Goal: Task Accomplishment & Management: Use online tool/utility

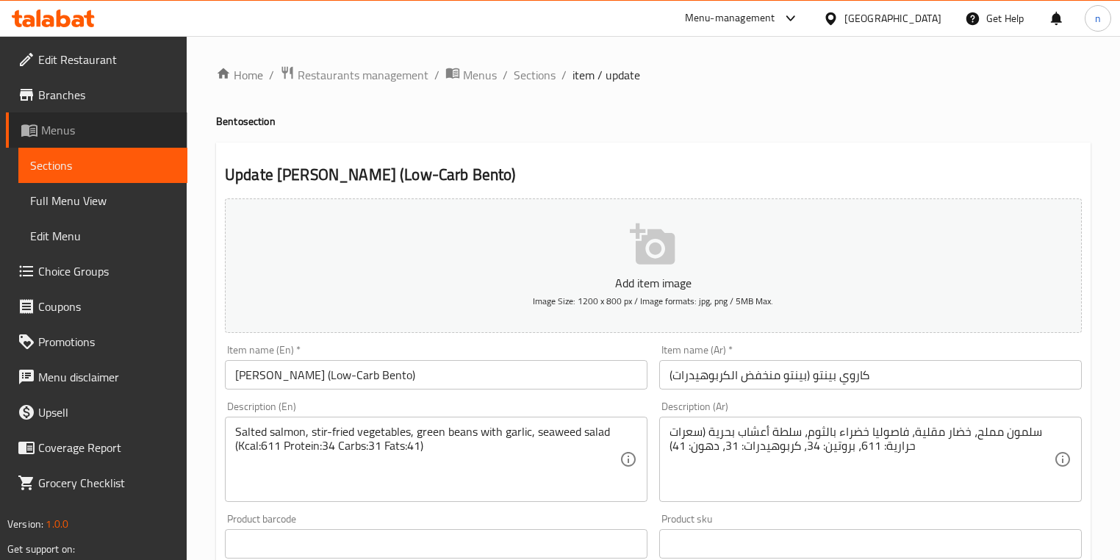
click at [54, 116] on link "Menus" at bounding box center [96, 129] width 181 height 35
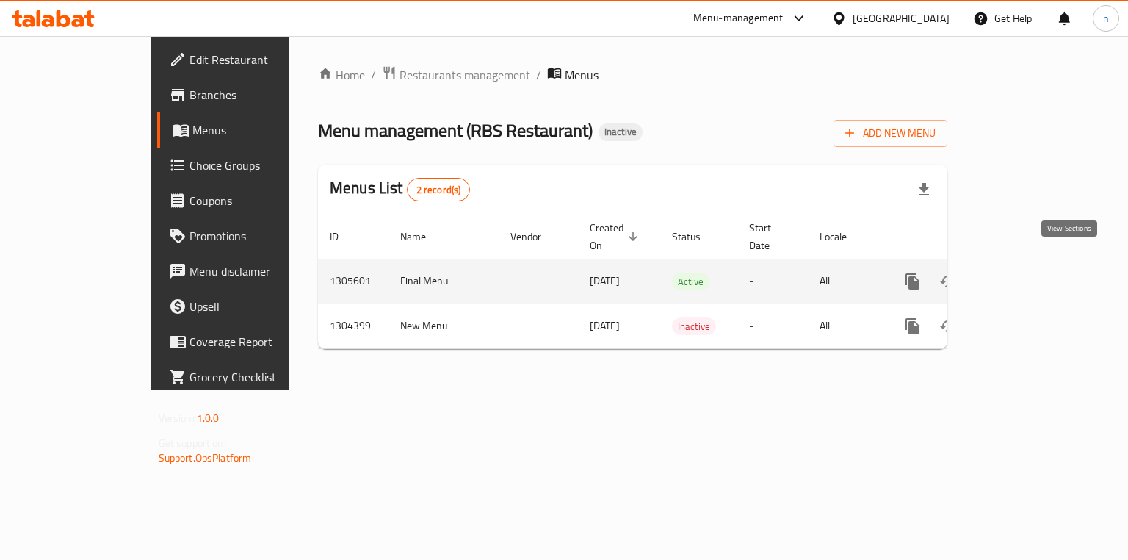
click at [1028, 273] on icon "enhanced table" at bounding box center [1019, 282] width 18 height 18
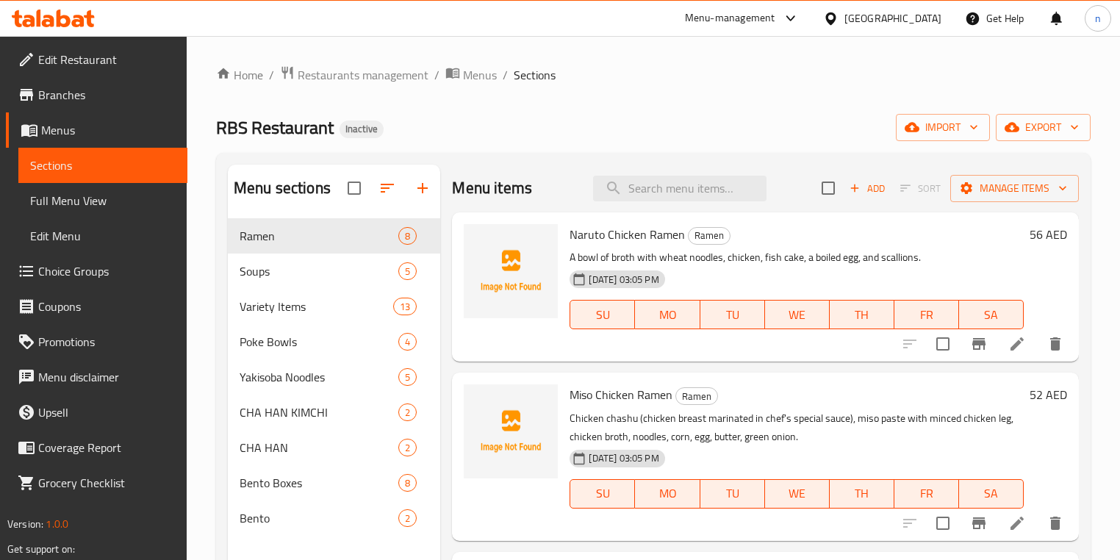
click at [652, 87] on div "Home / Restaurants management / Menus / Sections RBS Restaurant Inactive import…" at bounding box center [653, 400] width 874 height 671
click at [287, 314] on span "Variety Items" at bounding box center [295, 307] width 112 height 18
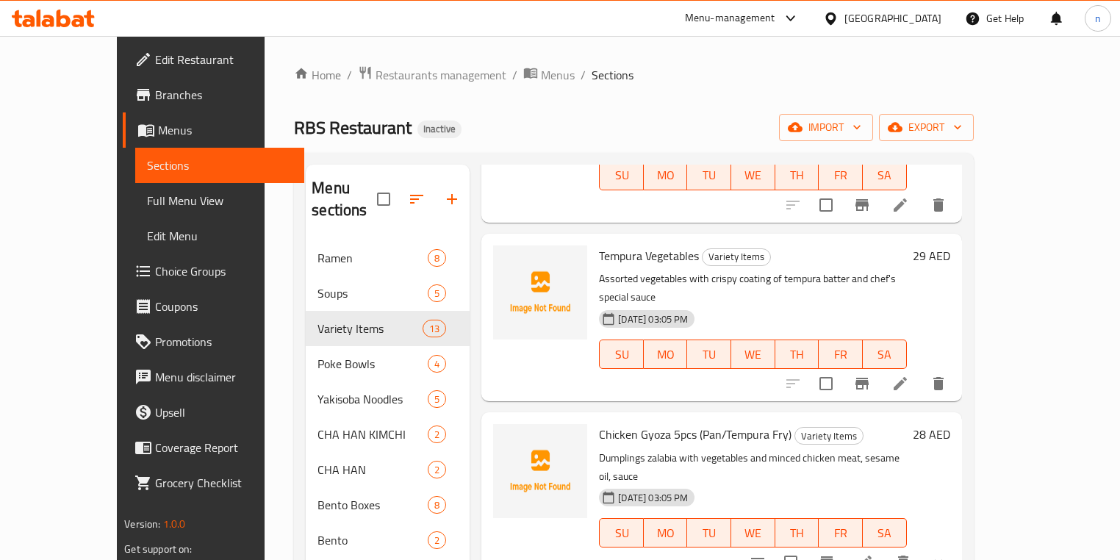
scroll to position [1528, 0]
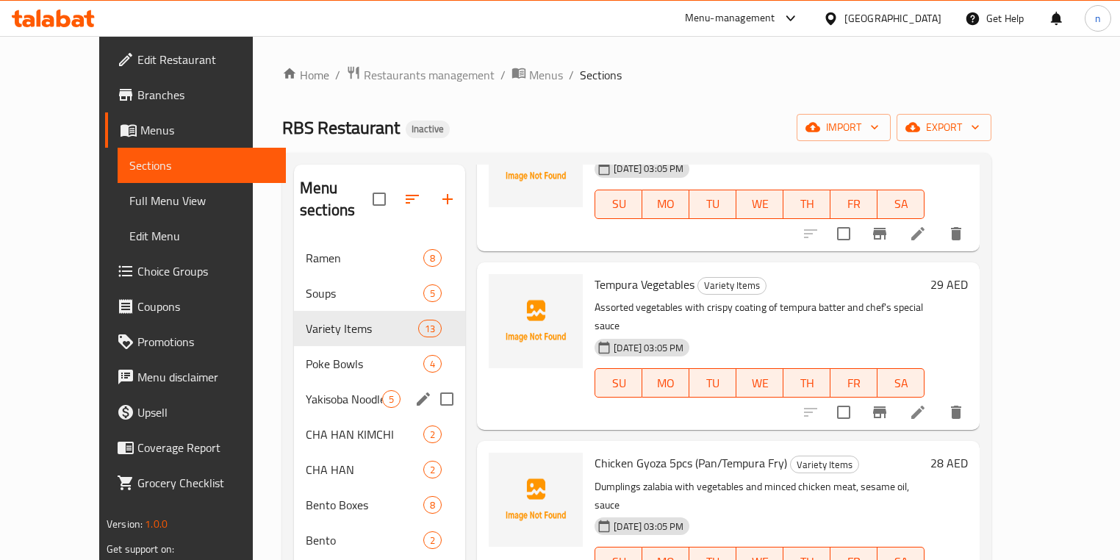
click at [294, 351] on div "Poke Bowls 4" at bounding box center [379, 363] width 171 height 35
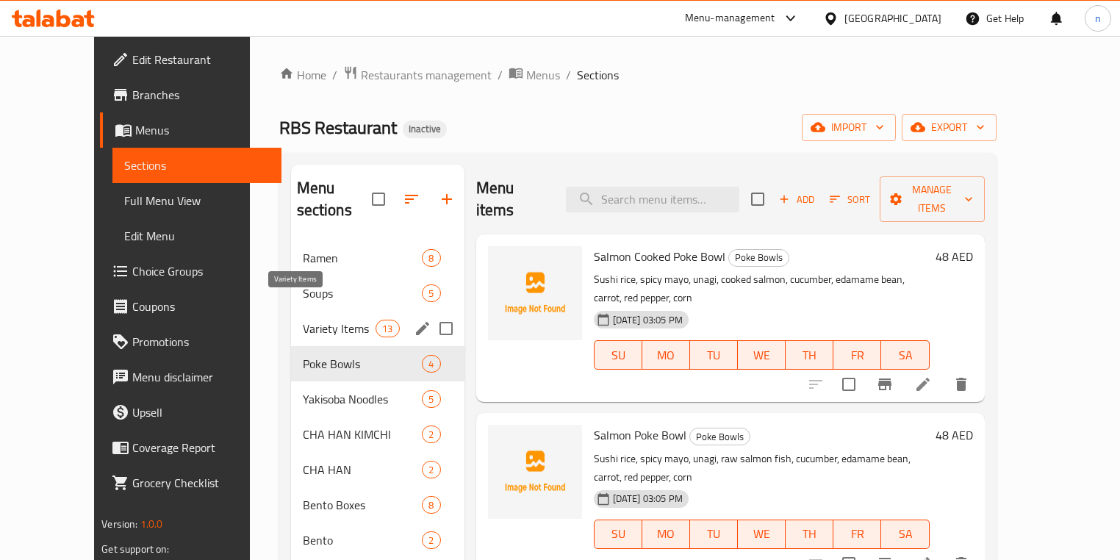
click at [303, 320] on span "Variety Items" at bounding box center [339, 329] width 73 height 18
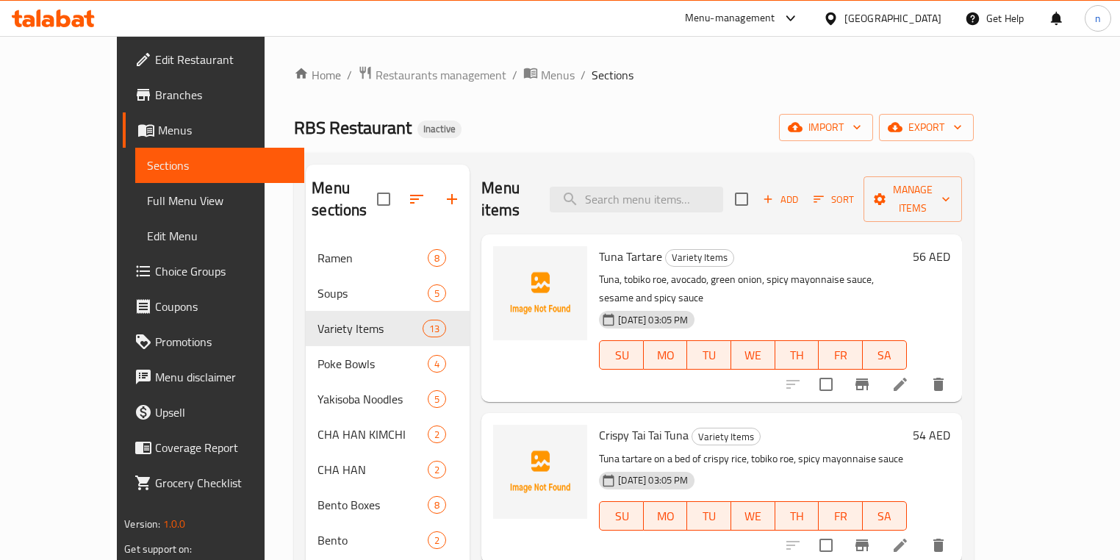
click at [529, 106] on div "Home / Restaurants management / Menus / Sections RBS Restaurant Inactive import…" at bounding box center [633, 400] width 679 height 671
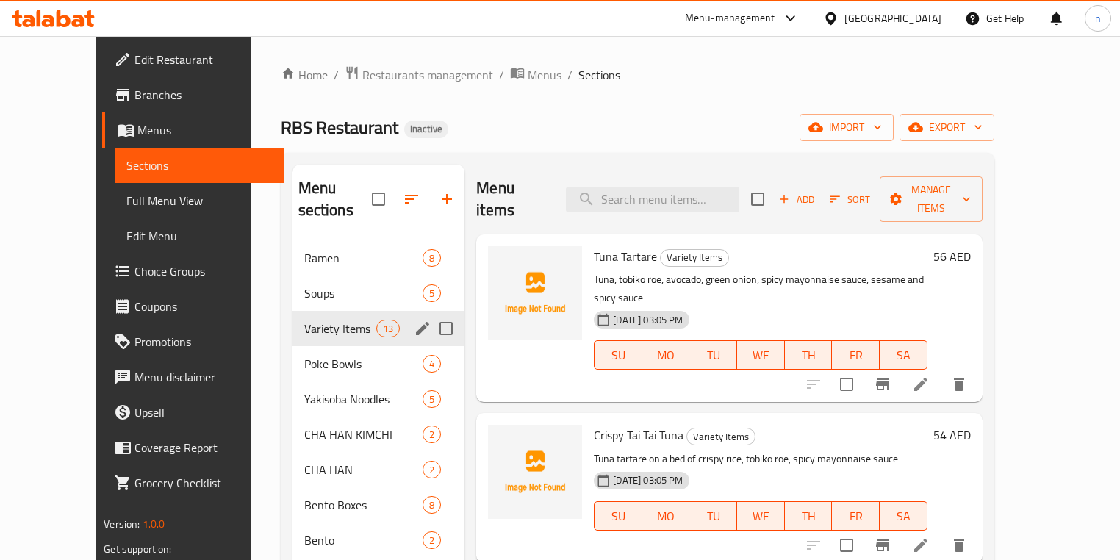
click at [304, 320] on span "Variety Items" at bounding box center [340, 329] width 72 height 18
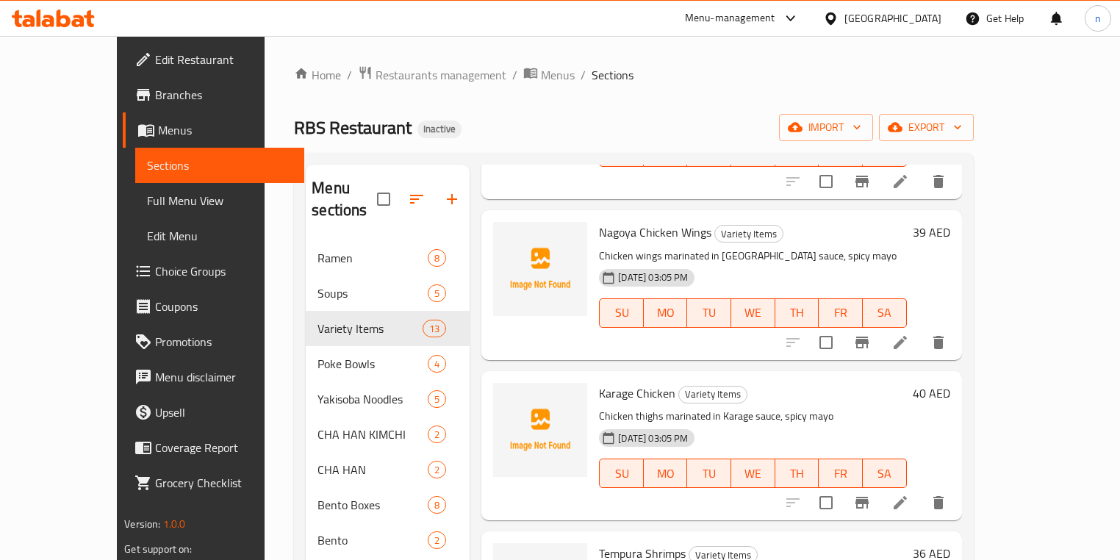
scroll to position [1175, 0]
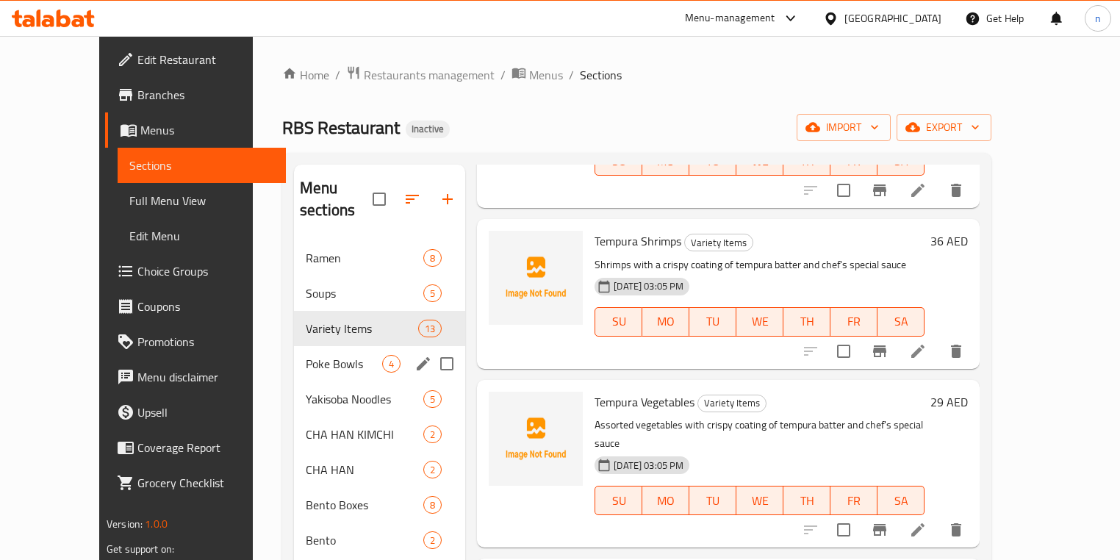
click at [294, 354] on div "Poke Bowls 4" at bounding box center [379, 363] width 171 height 35
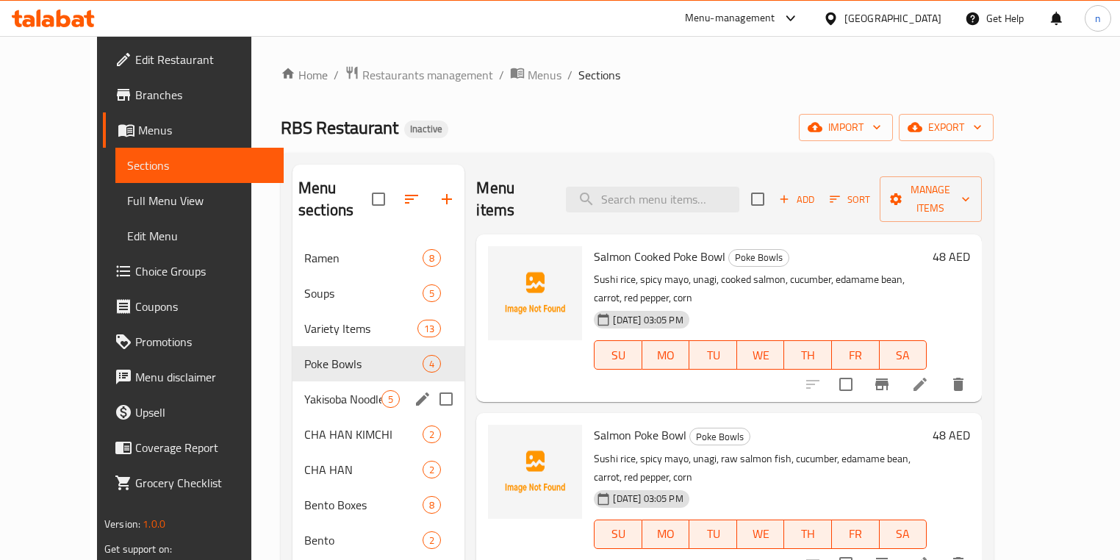
click at [304, 390] on span "Yakisoba Noodles" at bounding box center [342, 399] width 77 height 18
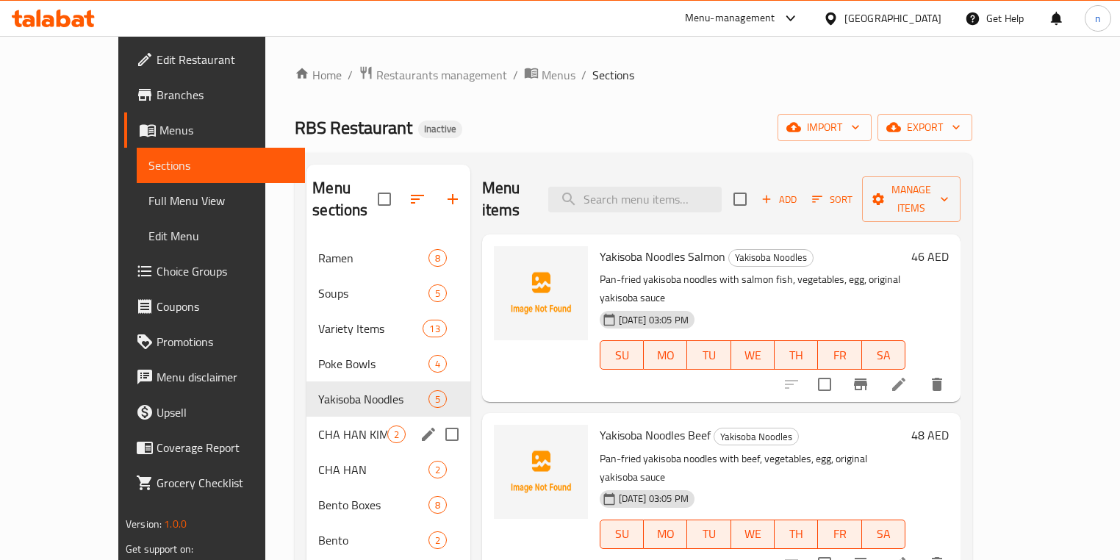
click at [306, 417] on div "CHA HAN KIMCHI 2" at bounding box center [387, 434] width 163 height 35
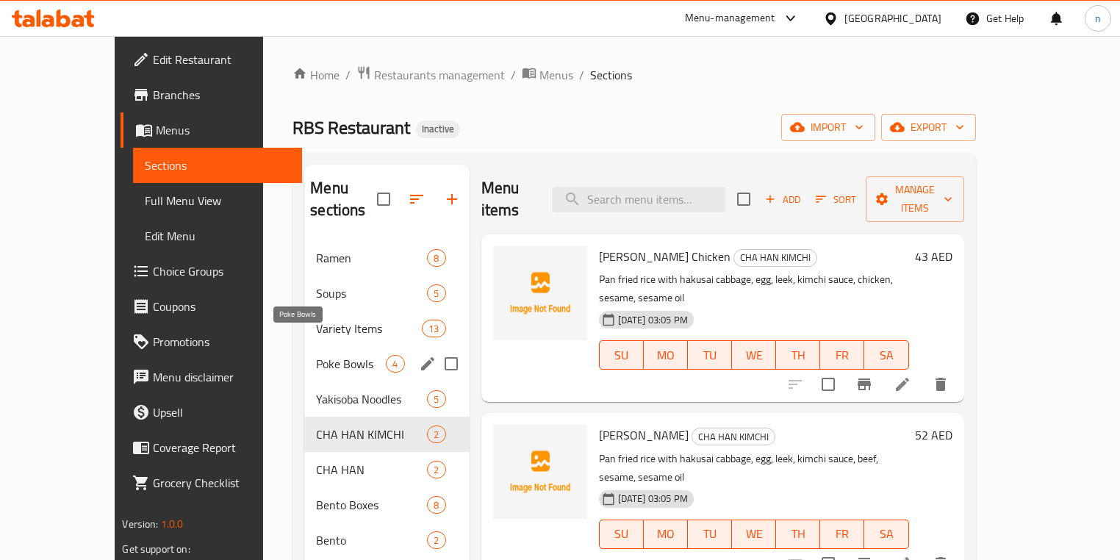
click at [316, 355] on span "Poke Bowls" at bounding box center [351, 364] width 70 height 18
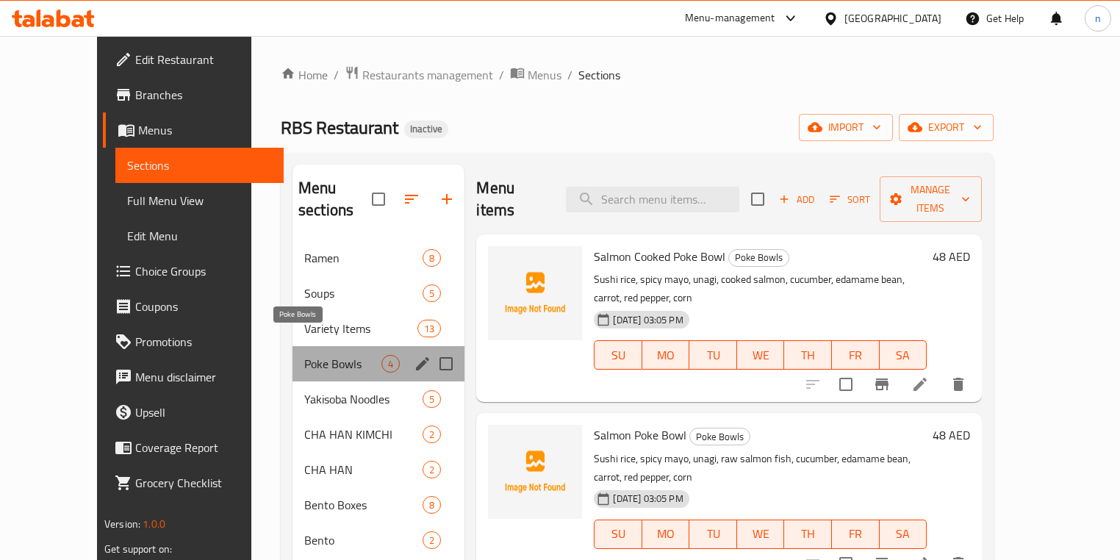
click at [312, 355] on span "Poke Bowls" at bounding box center [342, 364] width 77 height 18
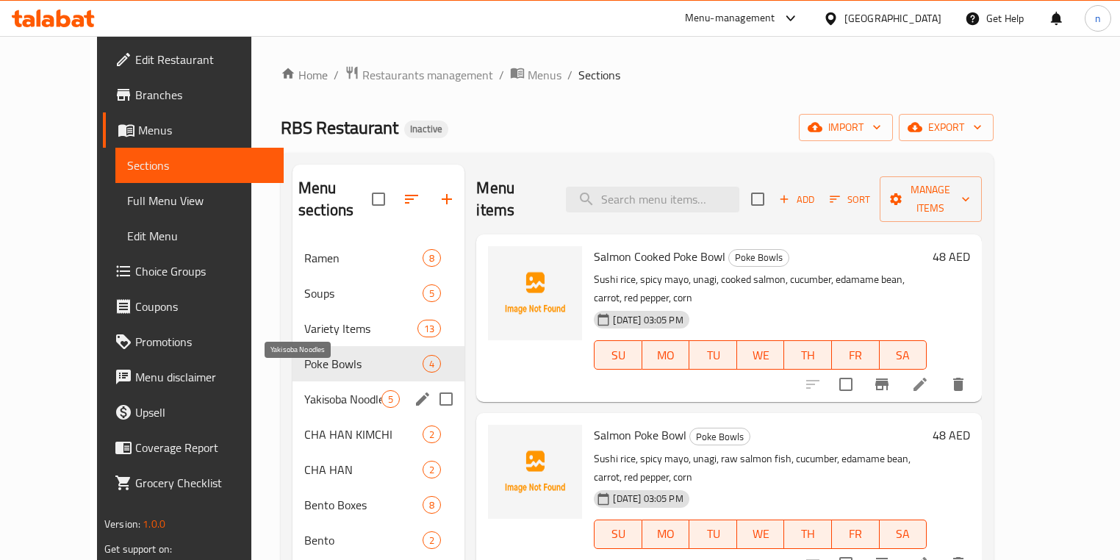
click at [320, 390] on span "Yakisoba Noodles" at bounding box center [342, 399] width 77 height 18
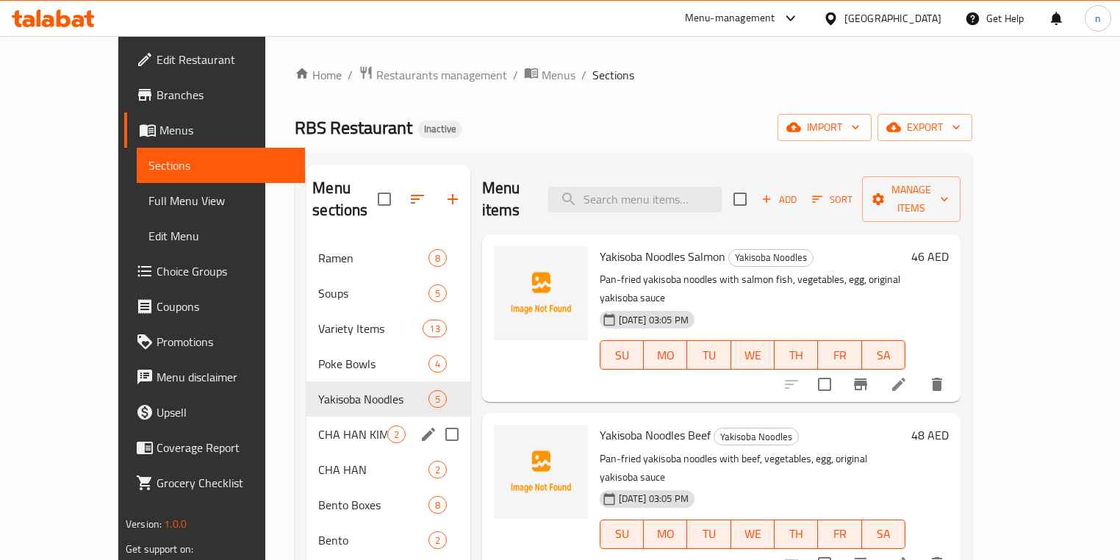
click at [318, 425] on span "CHA HAN KIMCHI" at bounding box center [352, 434] width 68 height 18
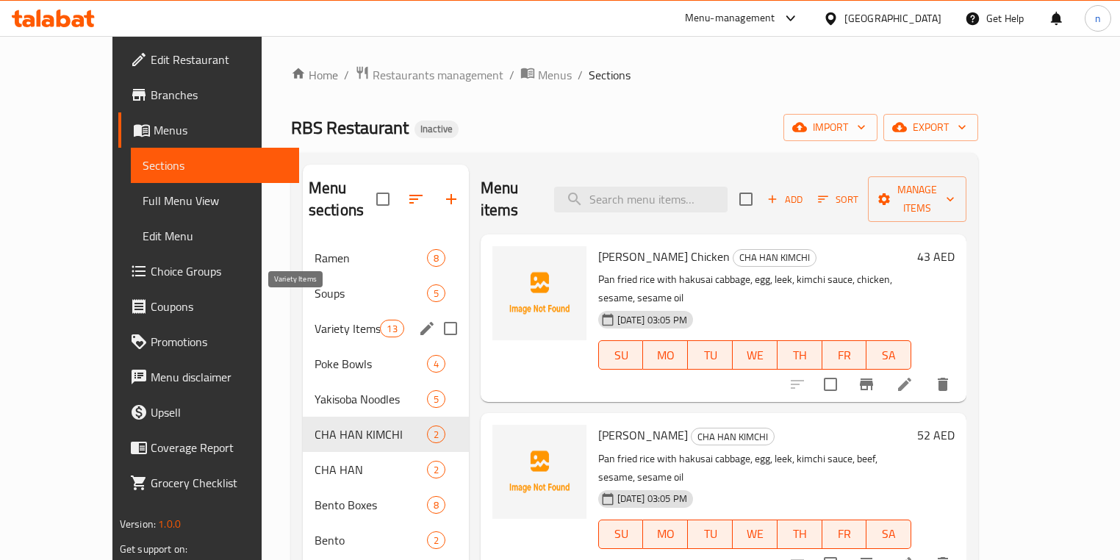
drag, startPoint x: 286, startPoint y: 298, endPoint x: 393, endPoint y: 311, distance: 108.1
click at [314, 320] on span "Variety Items" at bounding box center [347, 329] width 66 height 18
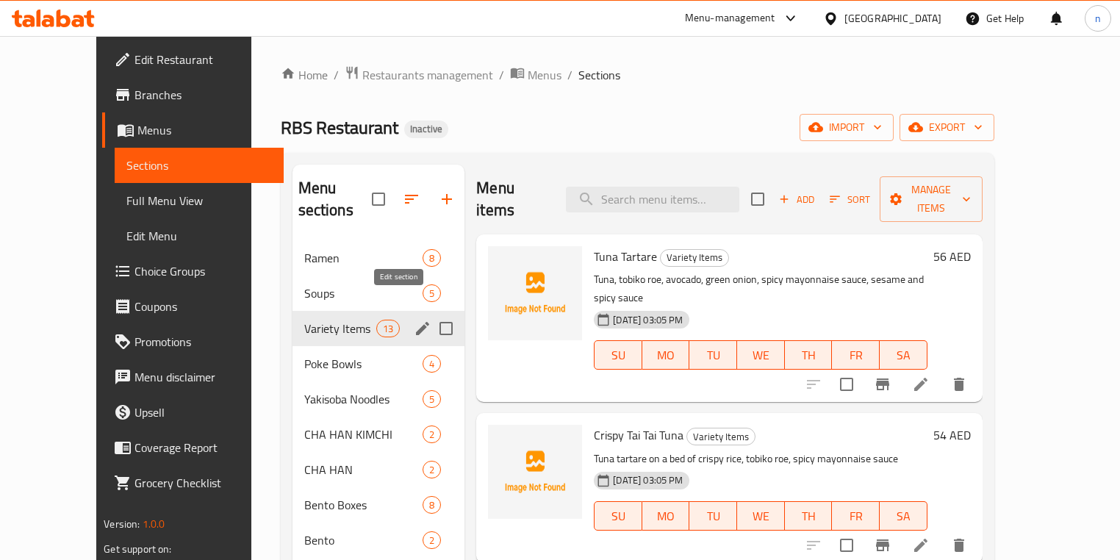
click at [414, 320] on icon "edit" at bounding box center [423, 329] width 18 height 18
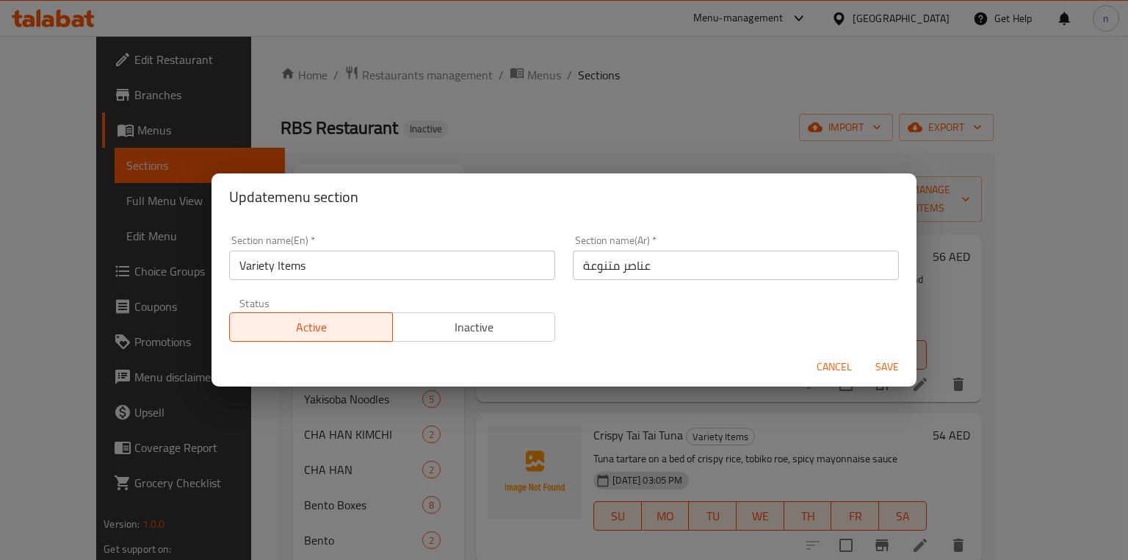
click at [253, 267] on input "Variety Items" at bounding box center [392, 265] width 326 height 29
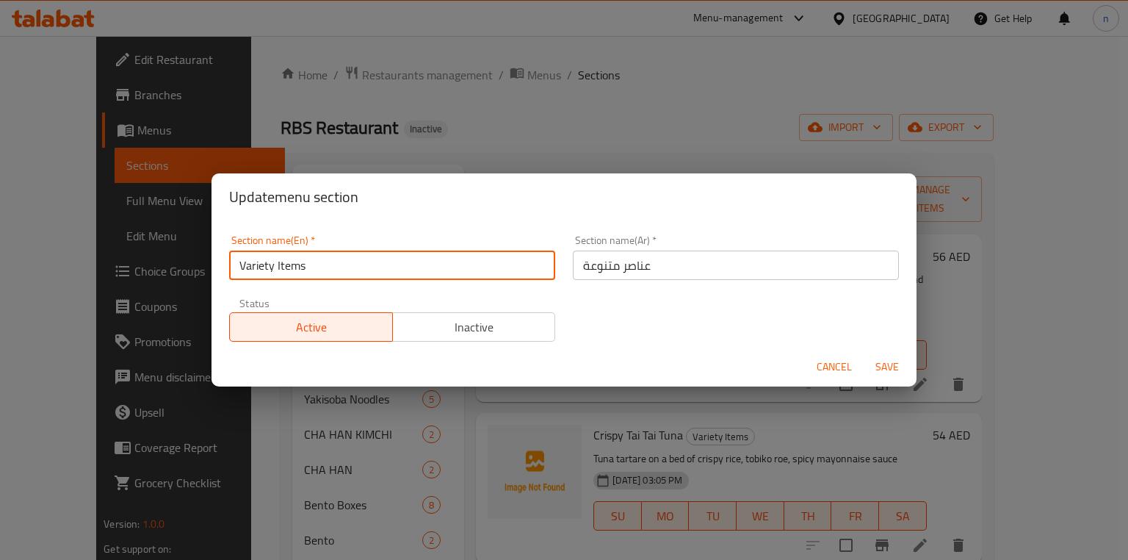
click at [253, 267] on input "Variety Items" at bounding box center [392, 265] width 326 height 29
click at [443, 143] on div "Update menu section Section name(En)   * Variety Items Section name(En) * Secti…" at bounding box center [564, 280] width 1128 height 560
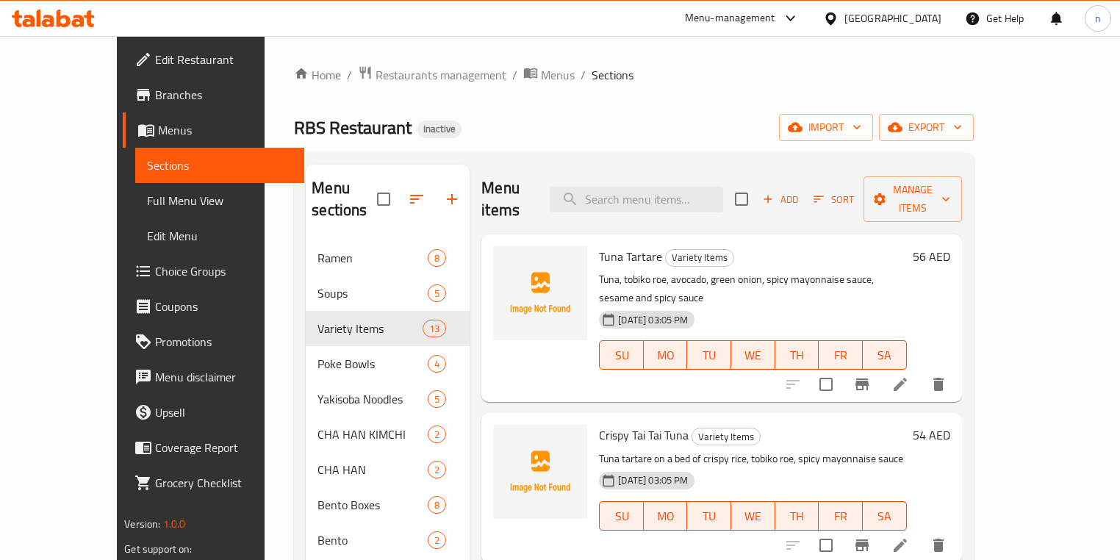
click at [785, 73] on ol "Home / Restaurants management / Menus / Sections" at bounding box center [633, 74] width 679 height 19
click at [614, 110] on div "Home / Restaurants management / Menus / Sections RBS Restaurant Inactive import…" at bounding box center [633, 400] width 679 height 671
click at [962, 121] on span "export" at bounding box center [925, 127] width 71 height 18
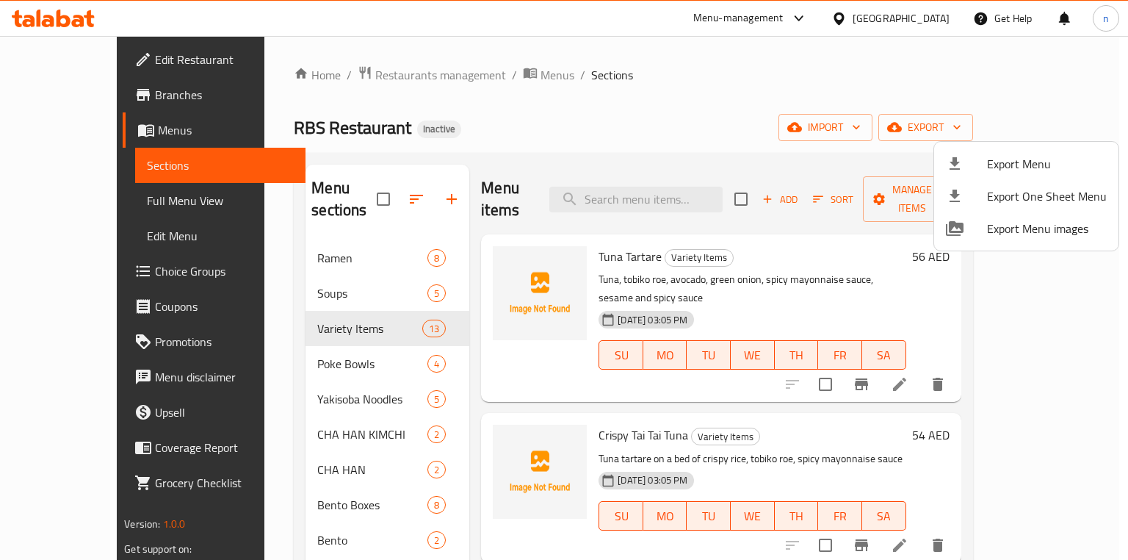
click at [940, 115] on div at bounding box center [564, 280] width 1128 height 560
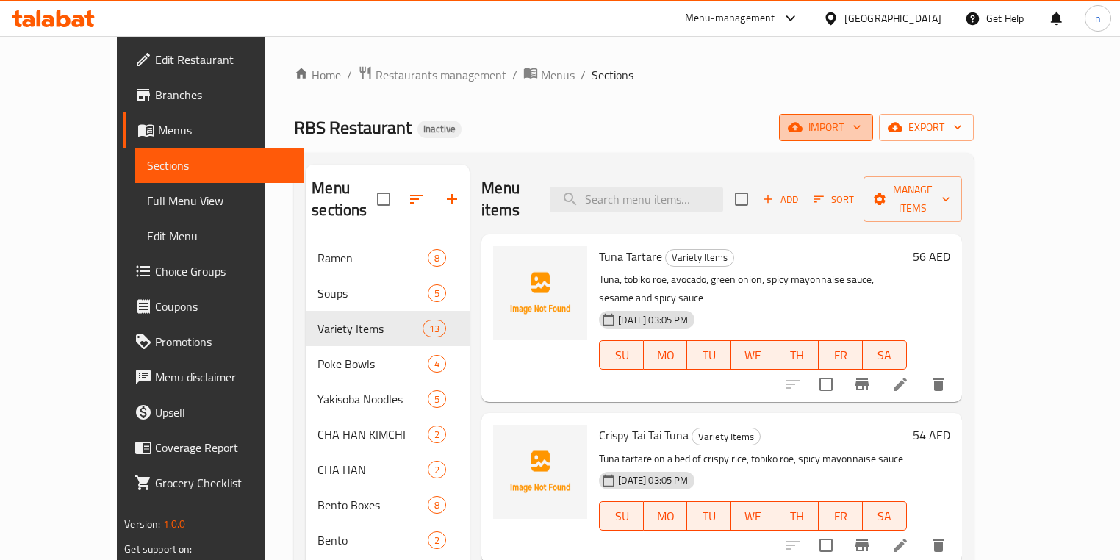
click at [873, 138] on button "import" at bounding box center [826, 127] width 94 height 27
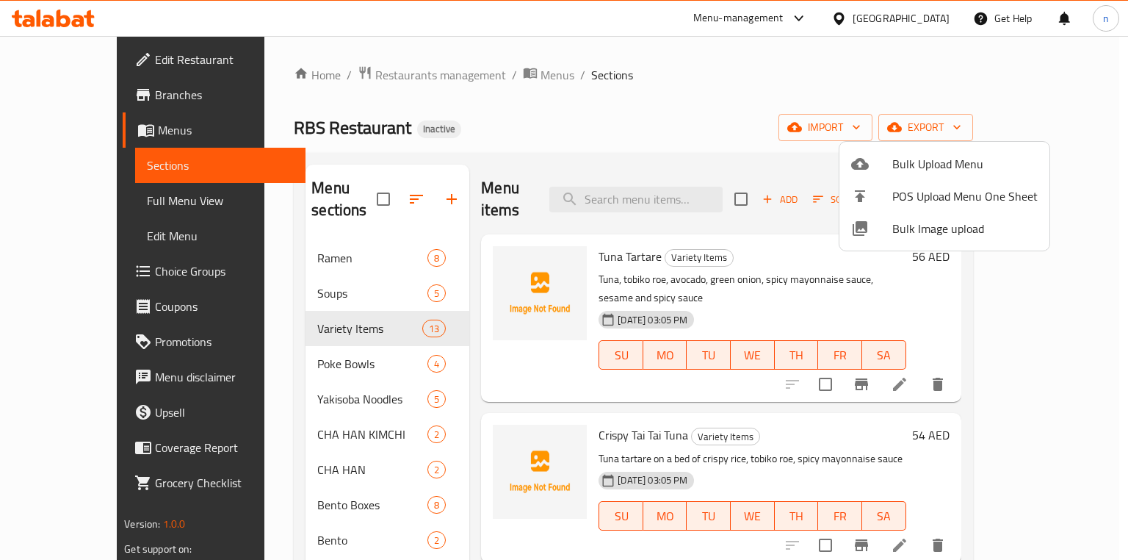
drag, startPoint x: 746, startPoint y: 105, endPoint x: 558, endPoint y: 46, distance: 196.3
click at [735, 103] on div at bounding box center [564, 280] width 1128 height 560
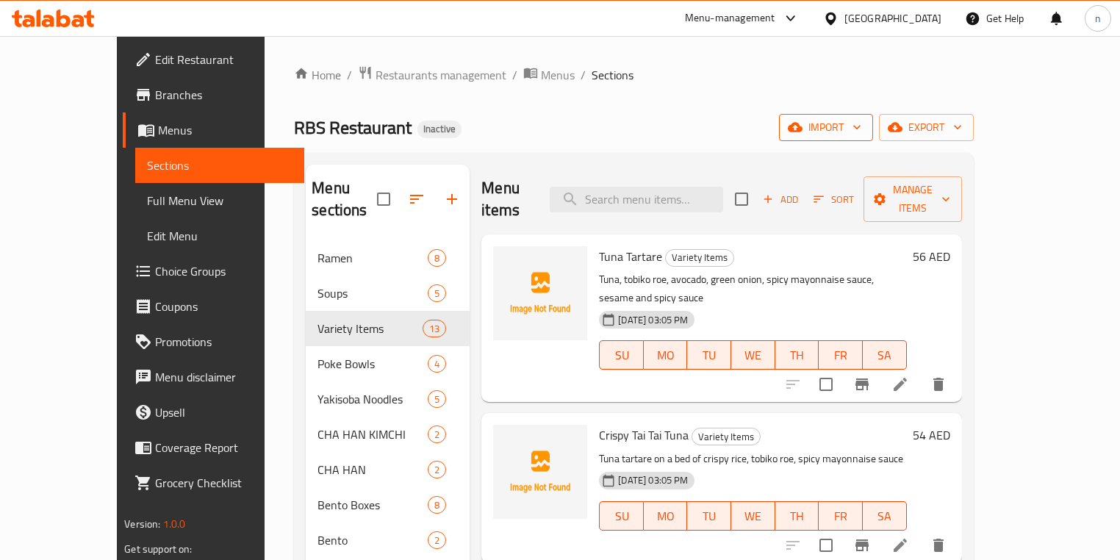
click at [861, 125] on span "import" at bounding box center [825, 127] width 71 height 18
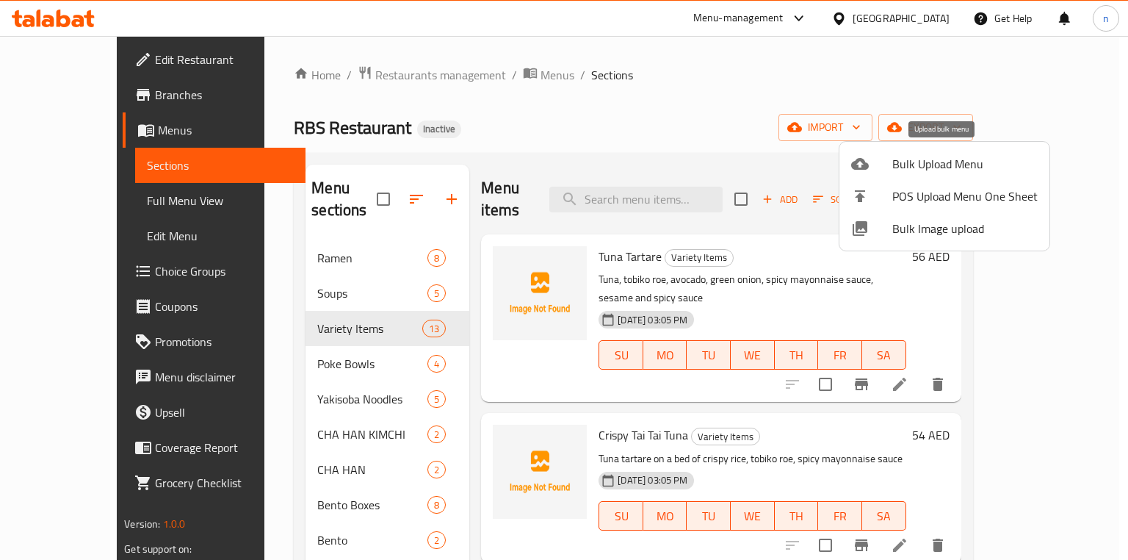
click at [876, 149] on li "Bulk Upload Menu" at bounding box center [945, 164] width 210 height 32
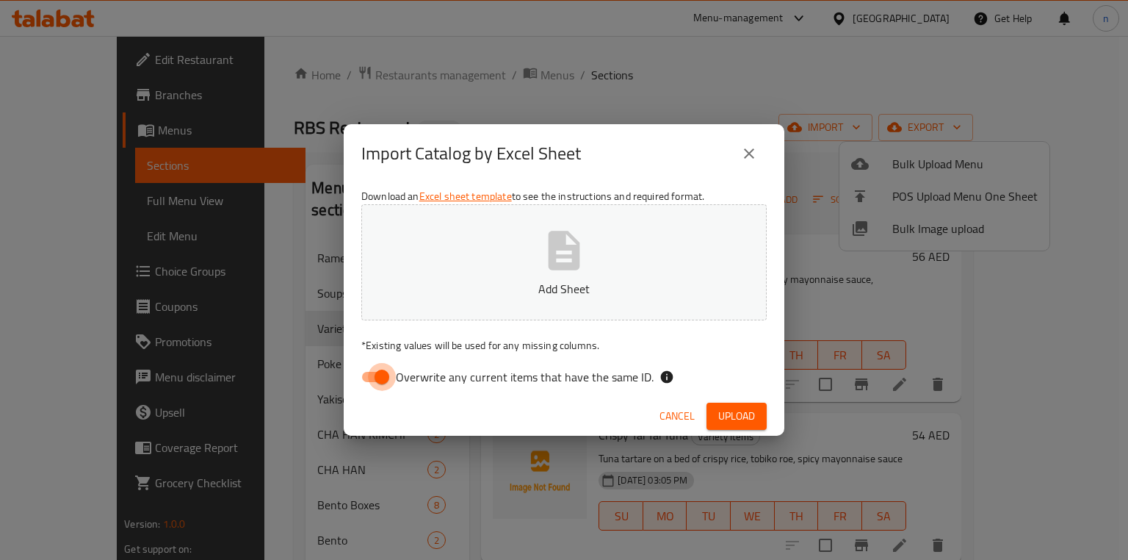
click at [372, 375] on input "Overwrite any current items that have the same ID." at bounding box center [382, 377] width 84 height 28
checkbox input "false"
click at [723, 411] on span "Upload" at bounding box center [736, 416] width 37 height 18
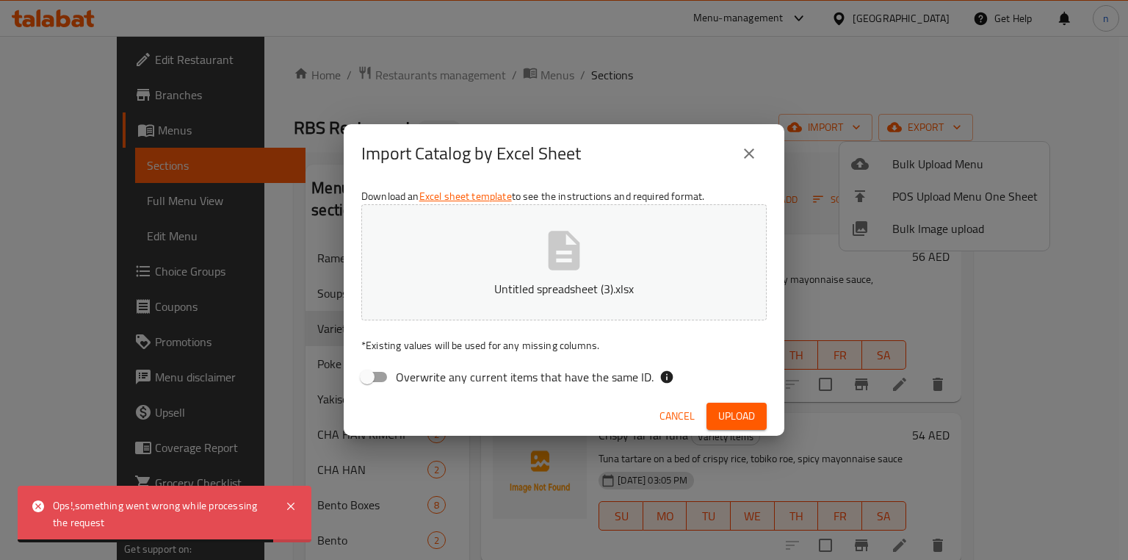
click at [757, 158] on icon "close" at bounding box center [750, 154] width 18 height 18
